Goal: Obtain resource: Download file/media

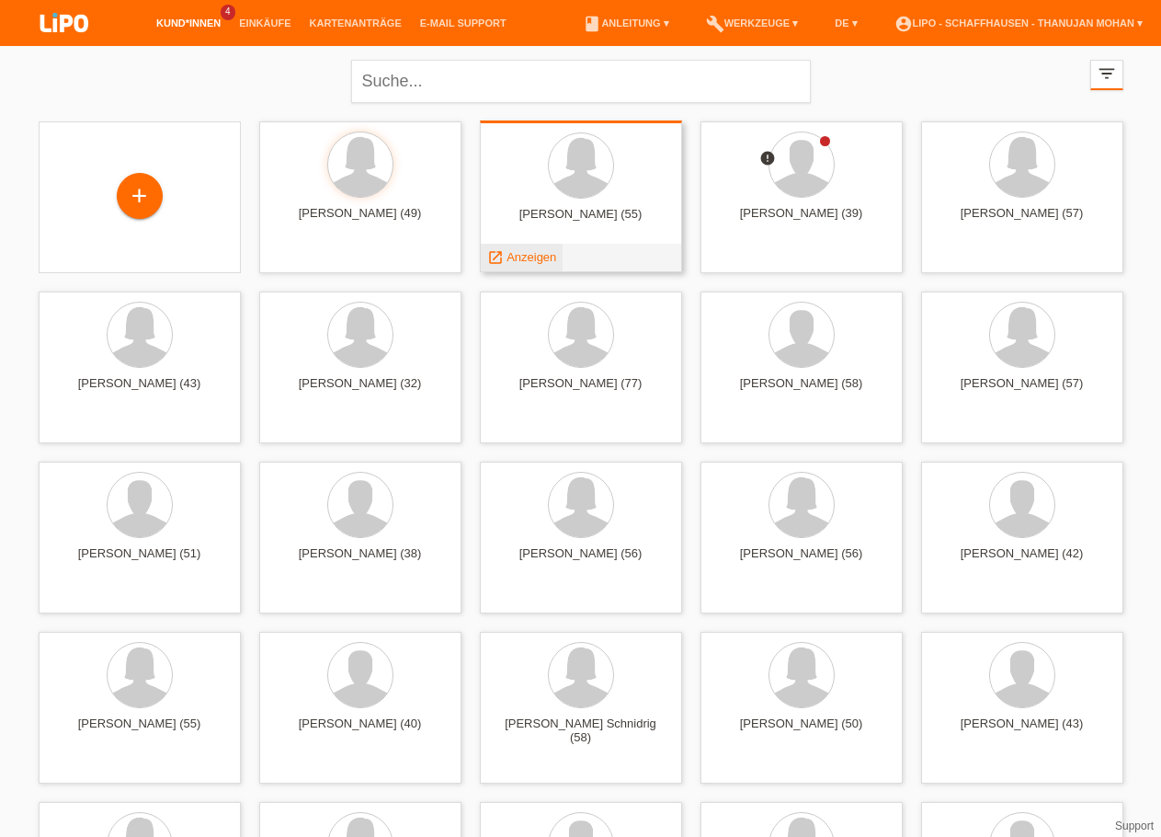
click at [519, 258] on span "Anzeigen" at bounding box center [532, 257] width 50 height 14
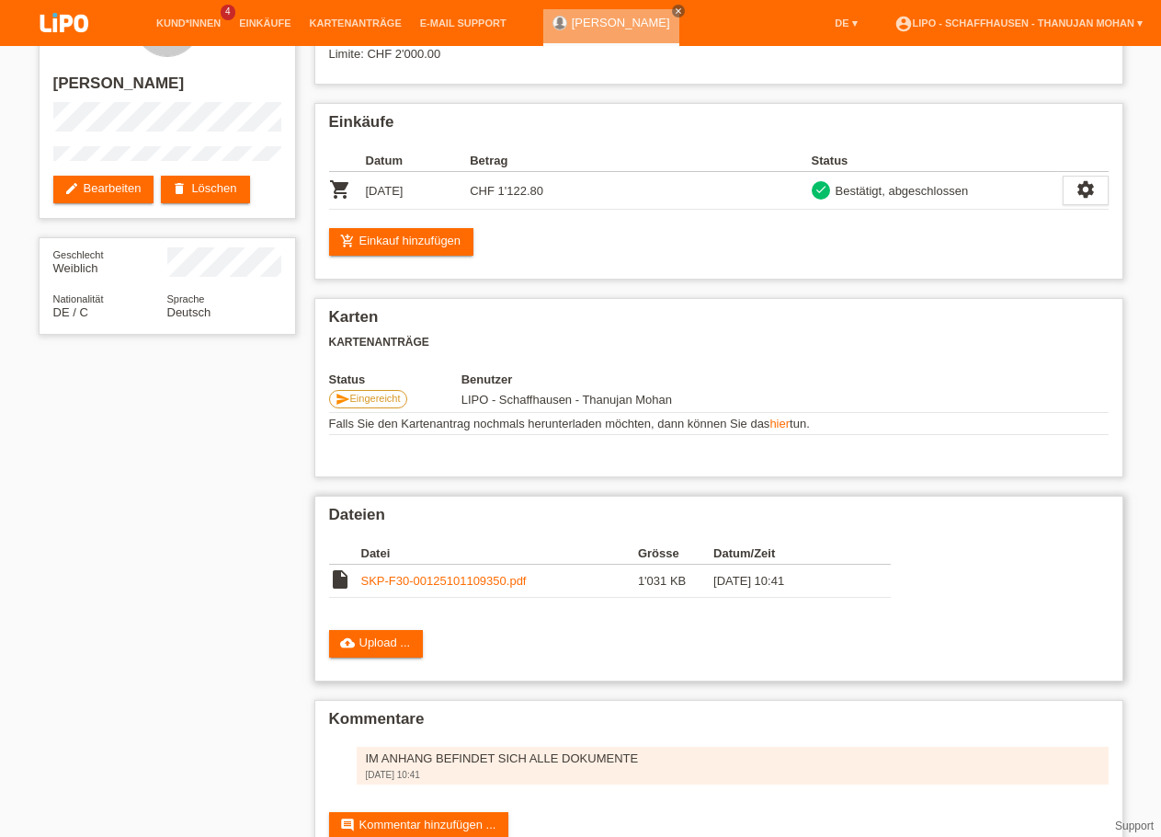
scroll to position [94, 0]
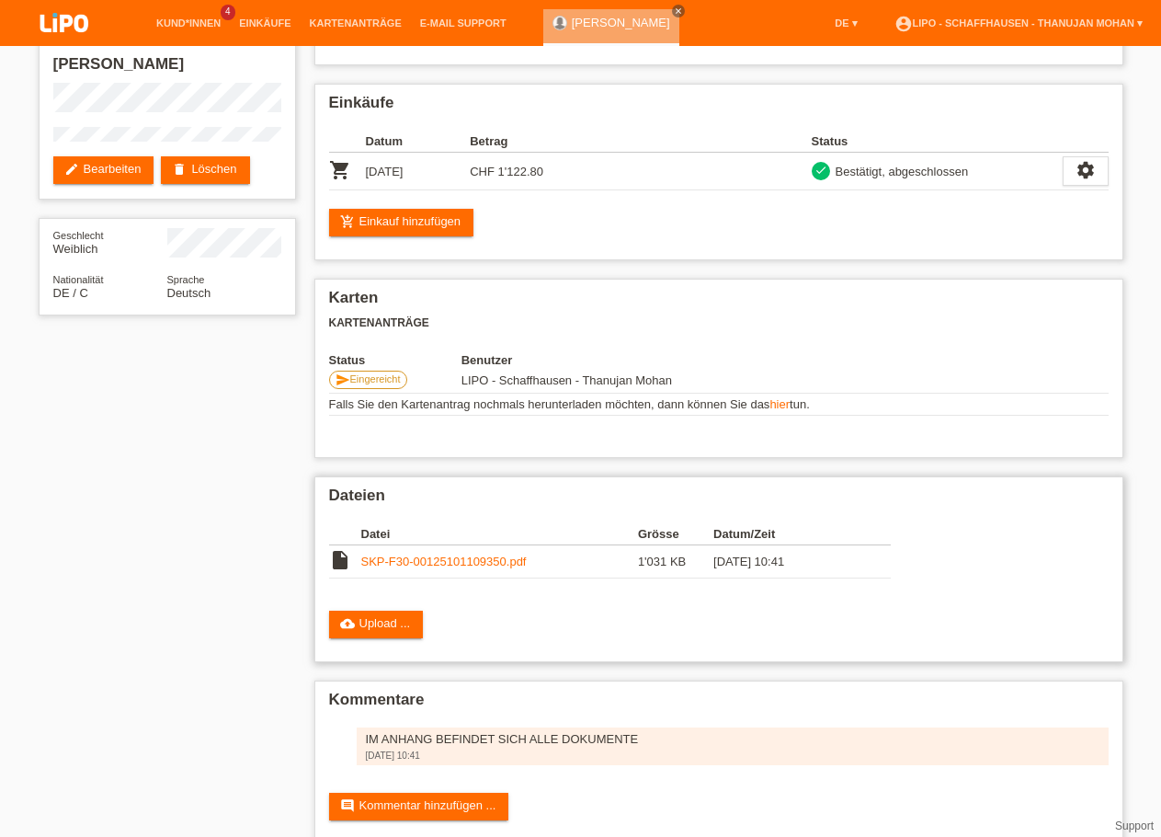
click at [453, 567] on link "SKP-F30-00125101109350.pdf" at bounding box center [443, 561] width 165 height 14
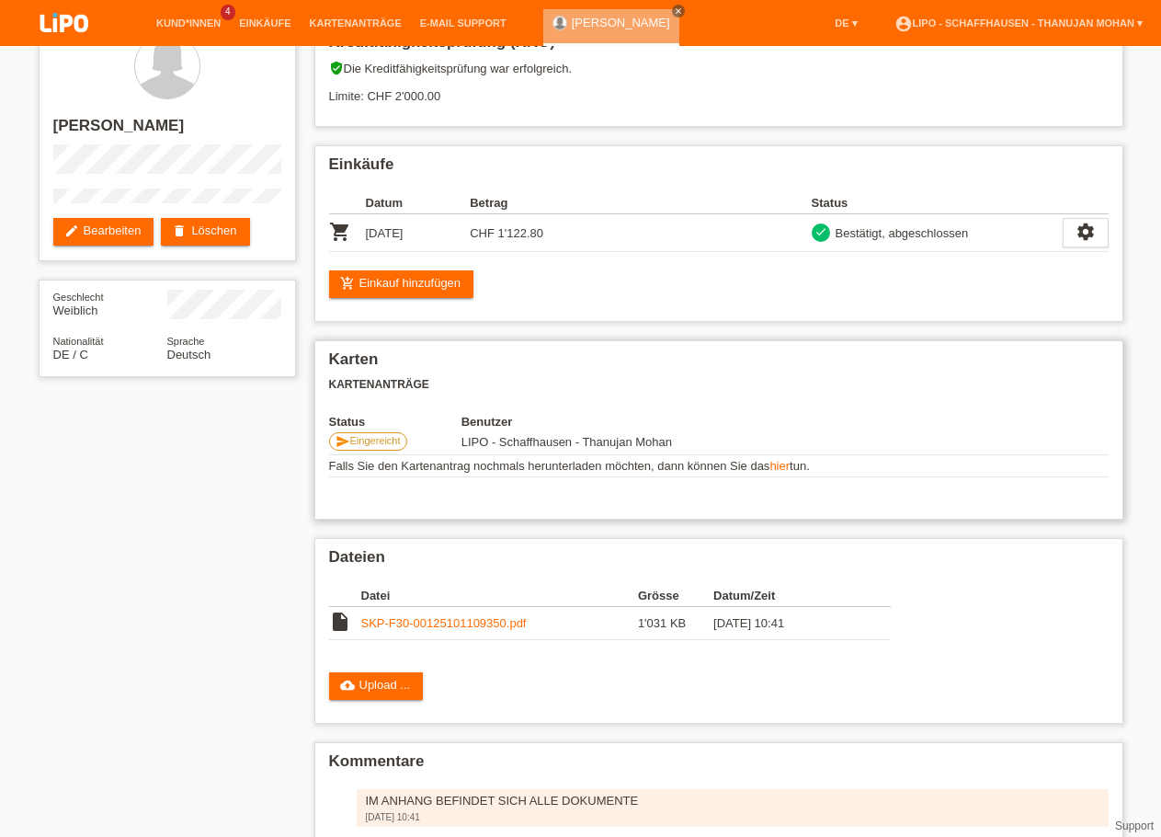
scroll to position [0, 0]
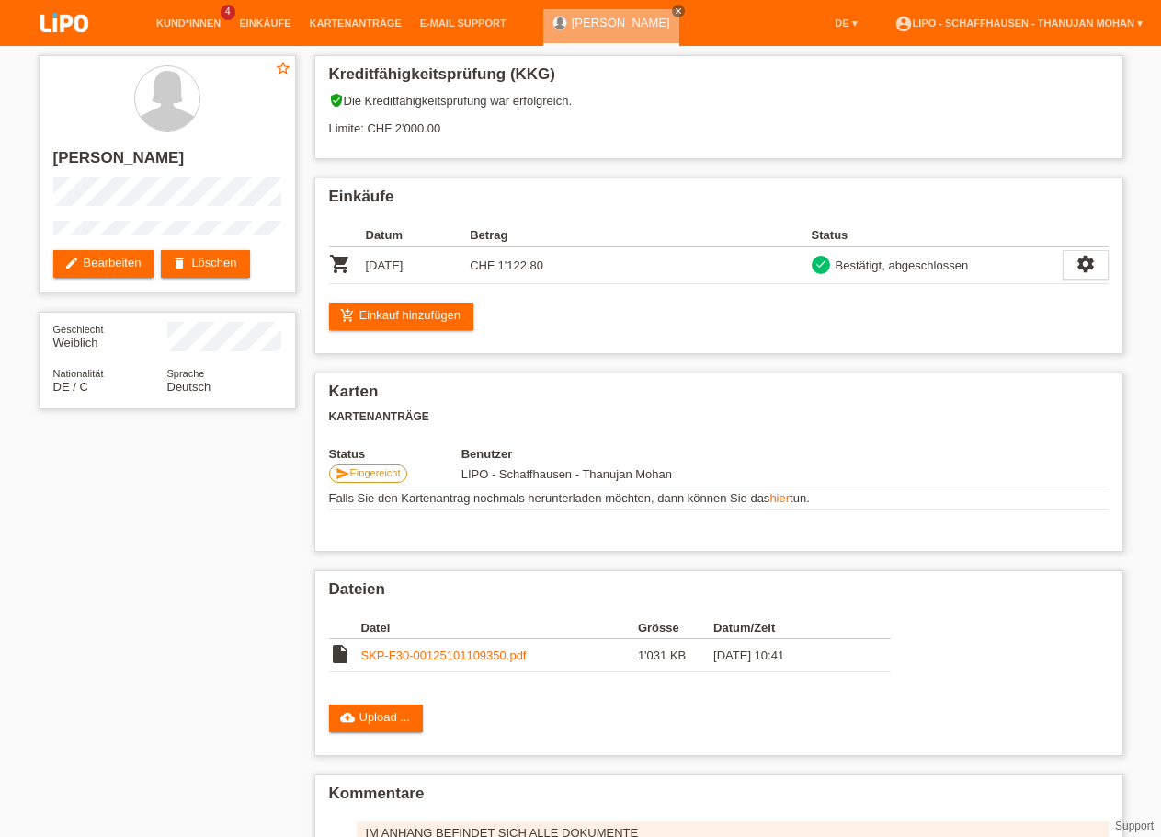
click at [56, 18] on img at bounding box center [64, 24] width 92 height 49
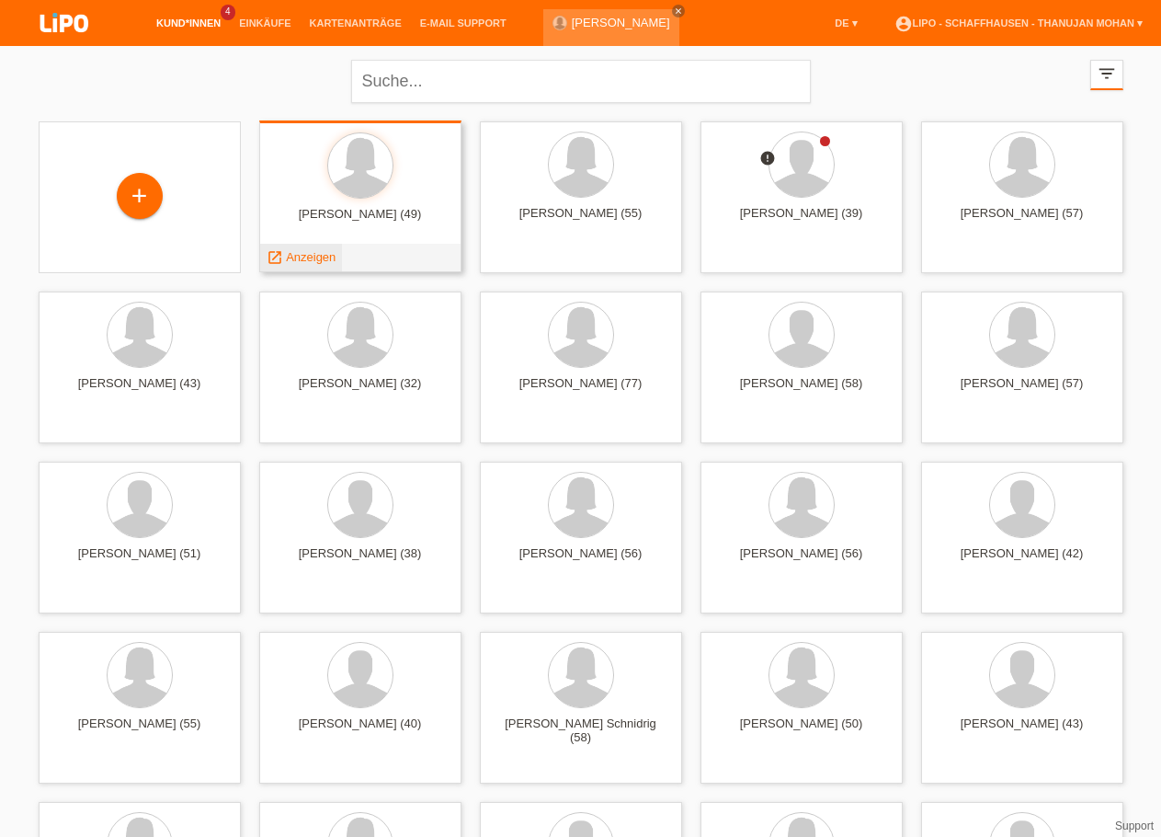
click at [325, 255] on span "Anzeigen" at bounding box center [311, 257] width 50 height 14
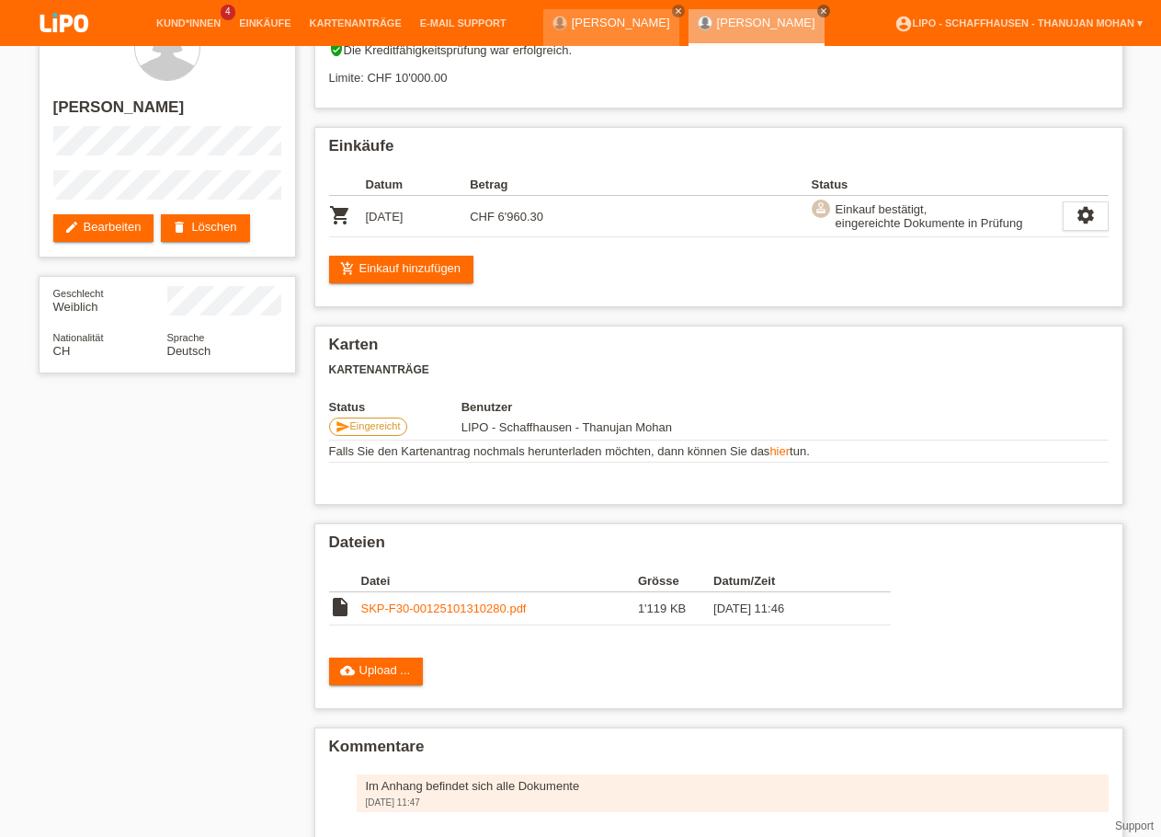
scroll to position [48, 0]
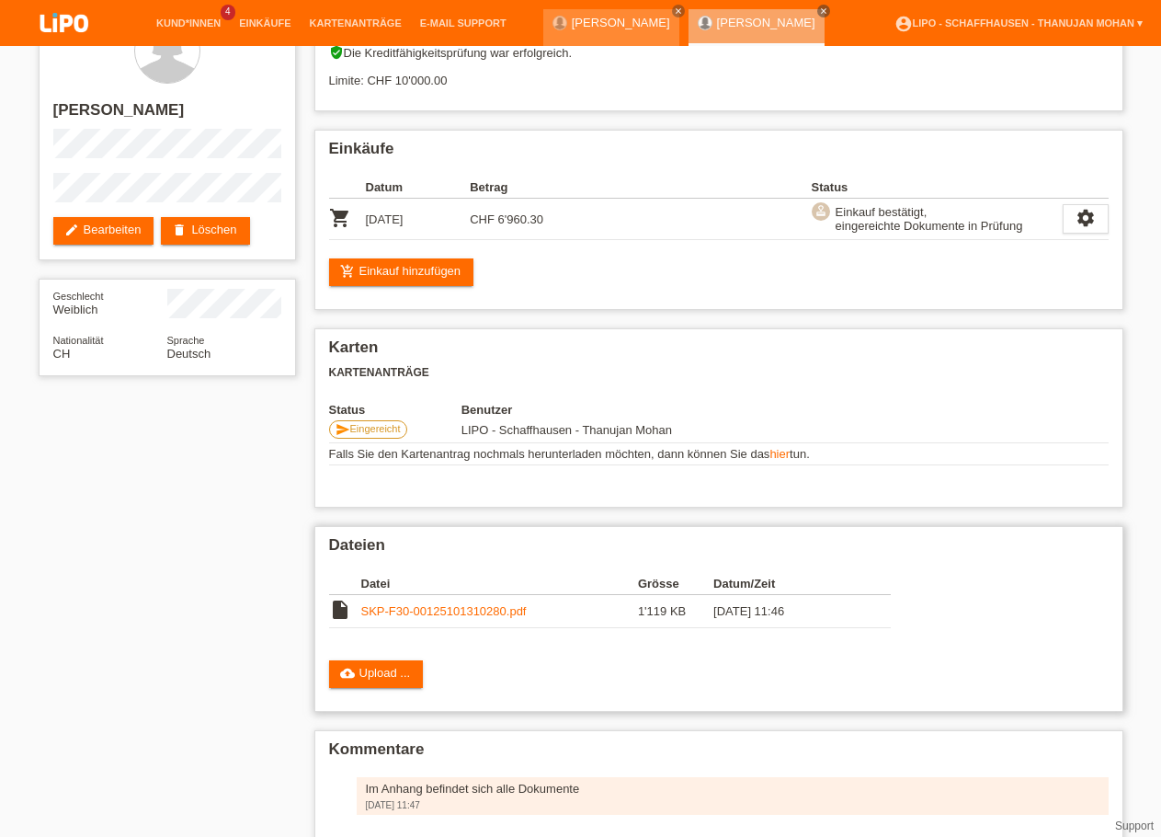
click at [461, 618] on link "SKP-F30-00125101310280.pdf" at bounding box center [443, 611] width 165 height 14
click at [56, 24] on img at bounding box center [64, 24] width 92 height 49
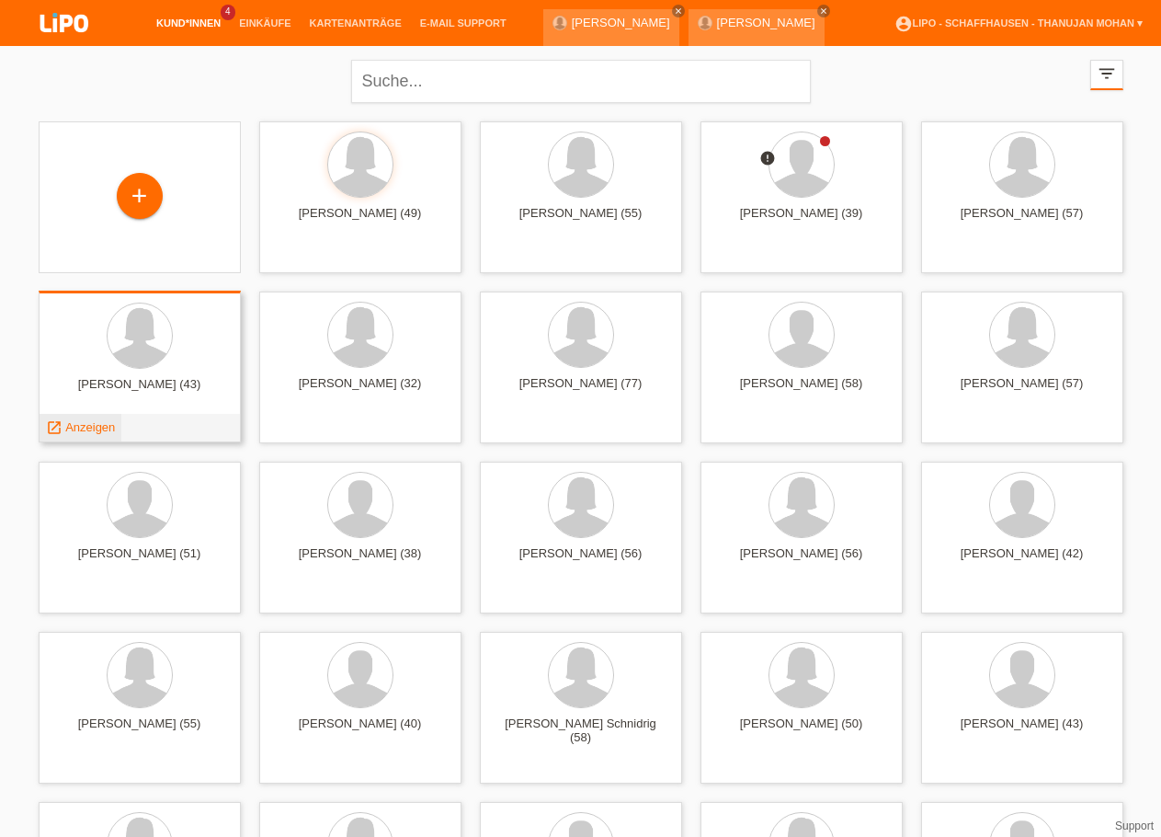
click at [105, 423] on span "Anzeigen" at bounding box center [90, 427] width 50 height 14
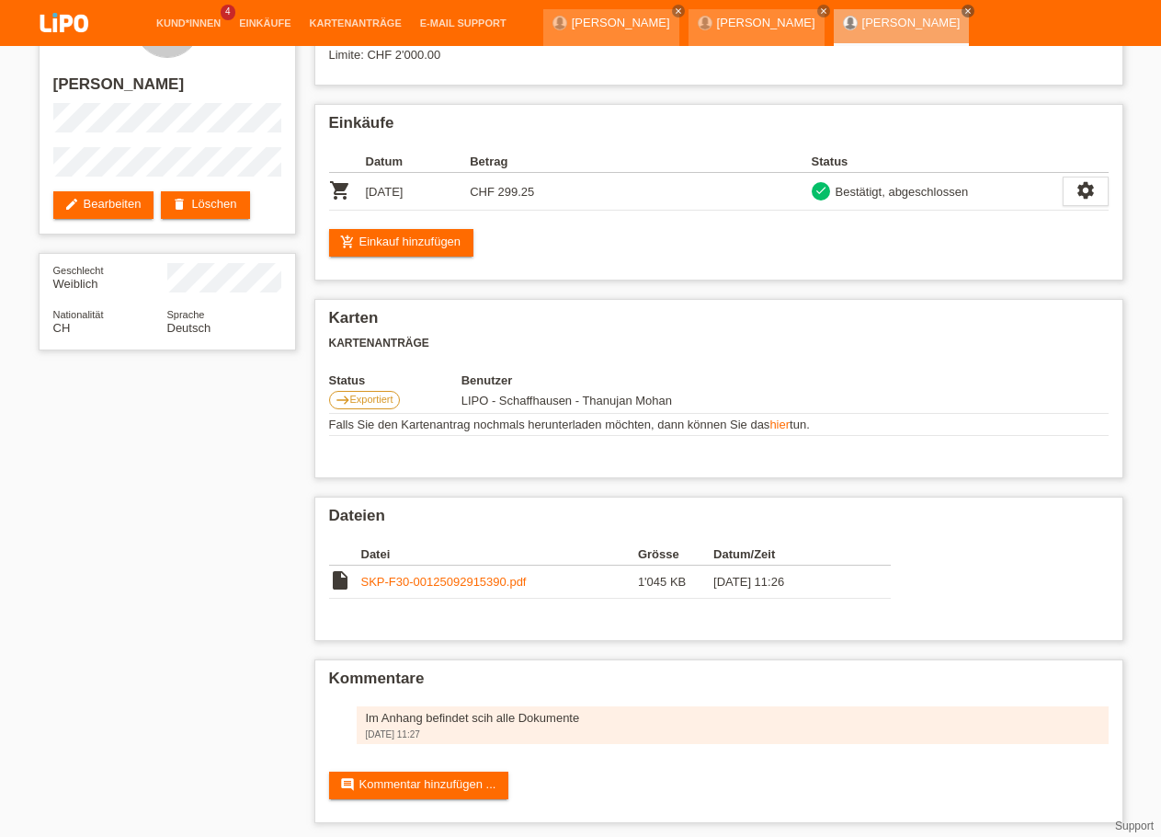
scroll to position [94, 0]
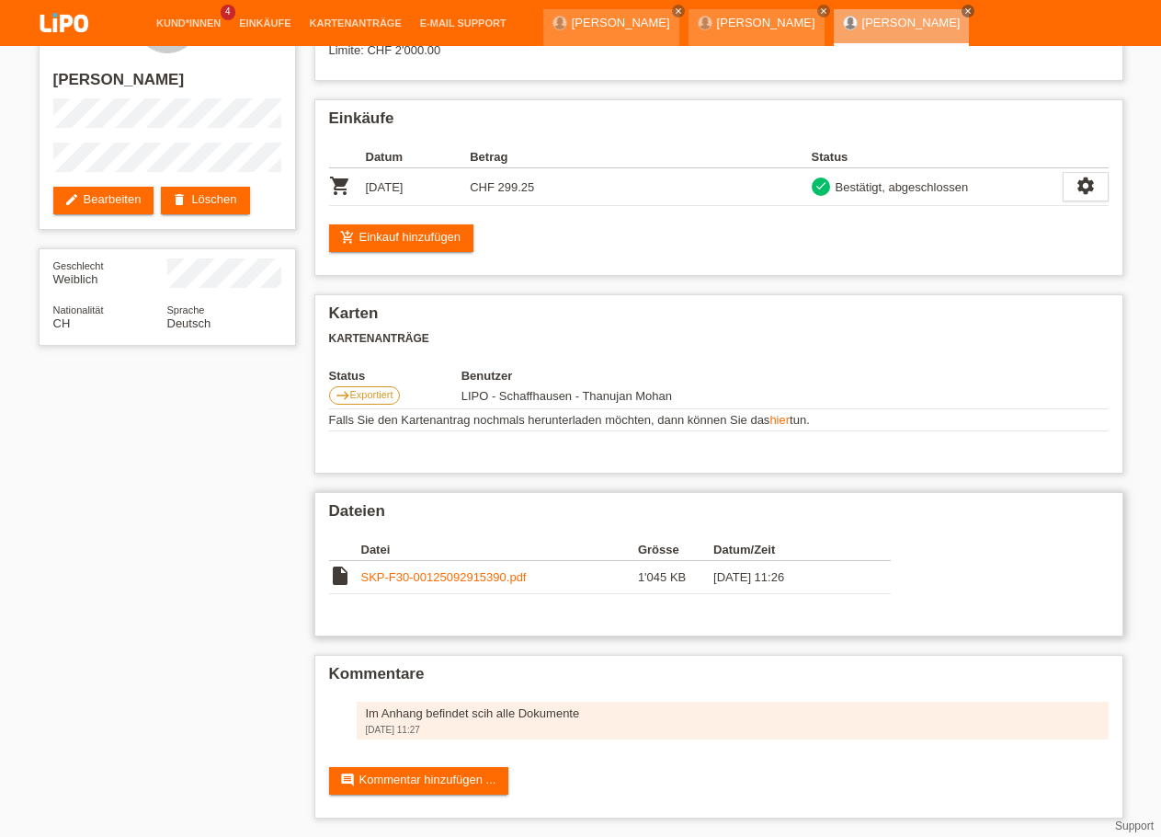
click at [445, 570] on link "SKP-F30-00125092915390.pdf" at bounding box center [443, 577] width 165 height 14
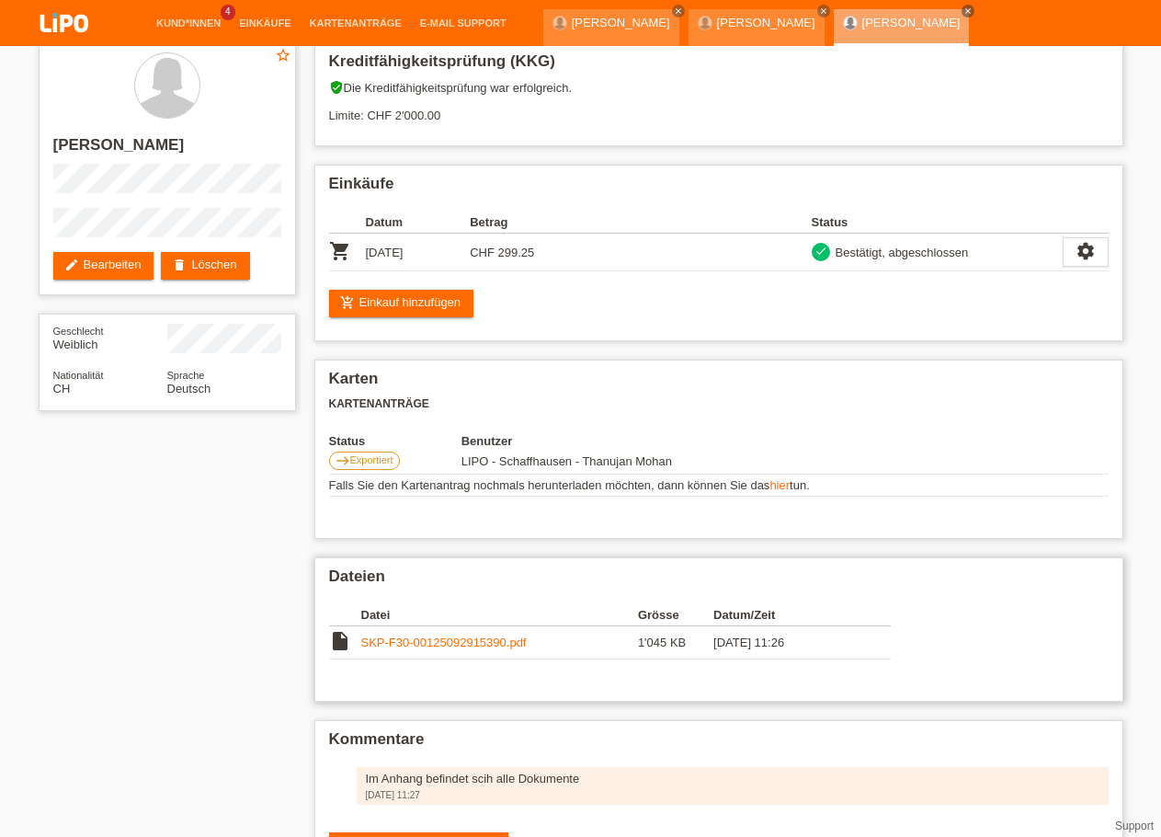
scroll to position [0, 0]
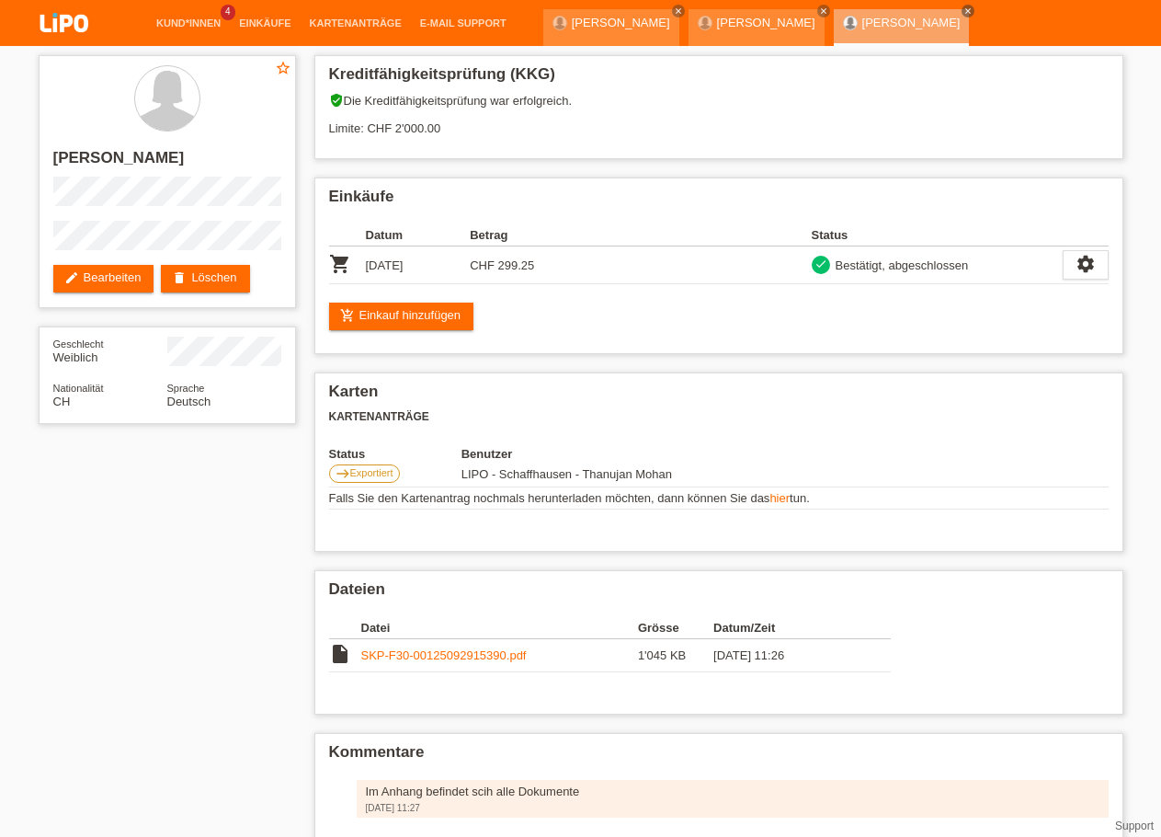
click at [76, 27] on img at bounding box center [64, 24] width 92 height 49
